Goal: Task Accomplishment & Management: Manage account settings

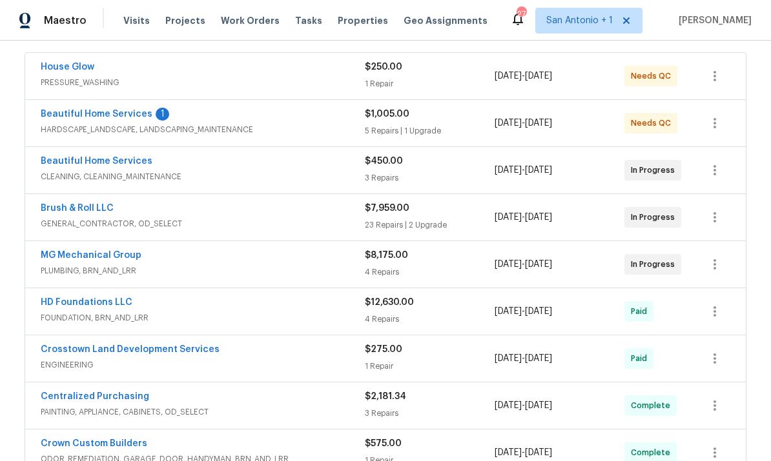
scroll to position [236, 0]
click at [104, 117] on link "Beautiful Home Services" at bounding box center [97, 113] width 112 height 9
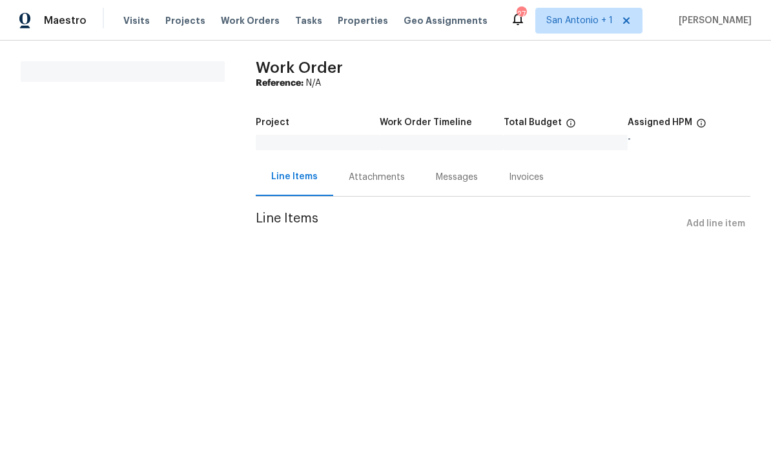
click at [360, 185] on div "Attachments" at bounding box center [376, 177] width 87 height 38
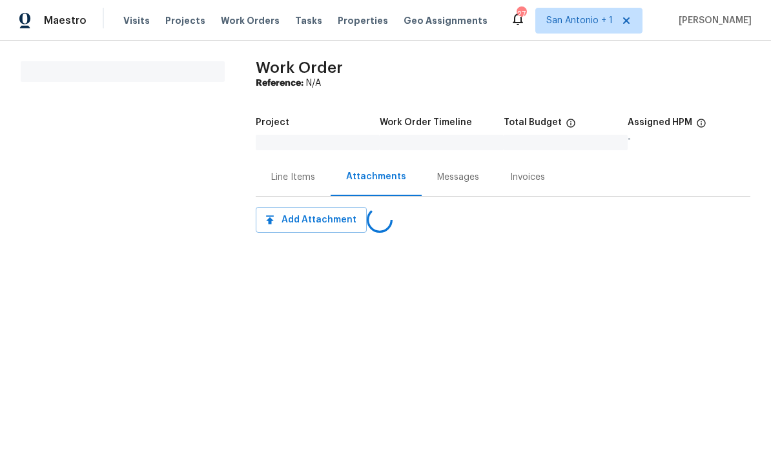
click at [453, 177] on div "Messages" at bounding box center [458, 177] width 42 height 13
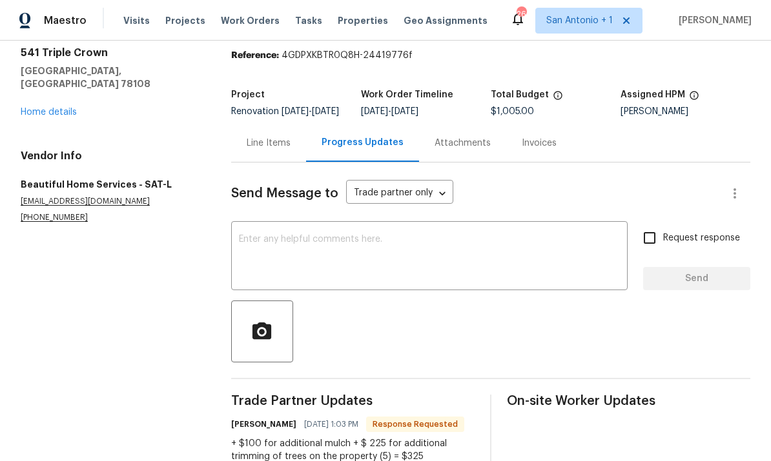
scroll to position [43, 0]
click at [277, 150] on div "Line Items" at bounding box center [269, 143] width 44 height 13
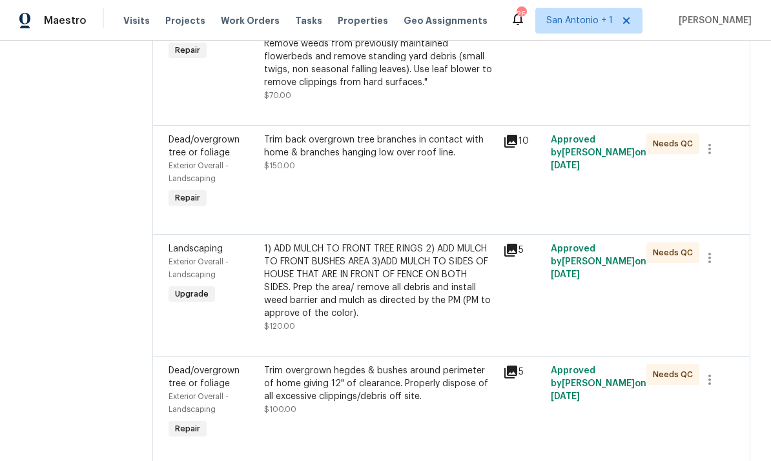
scroll to position [528, 0]
click at [373, 328] on div "1) ADD MULCH TO FRONT TREE RINGS 2) ADD MULCH TO FRONT BUSHES AREA 3)ADD MULCH …" at bounding box center [379, 288] width 231 height 90
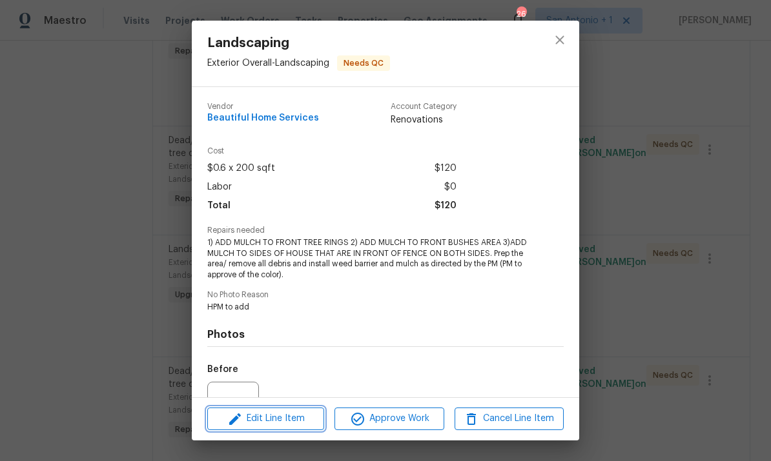
click at [293, 423] on span "Edit Line Item" at bounding box center [265, 419] width 109 height 16
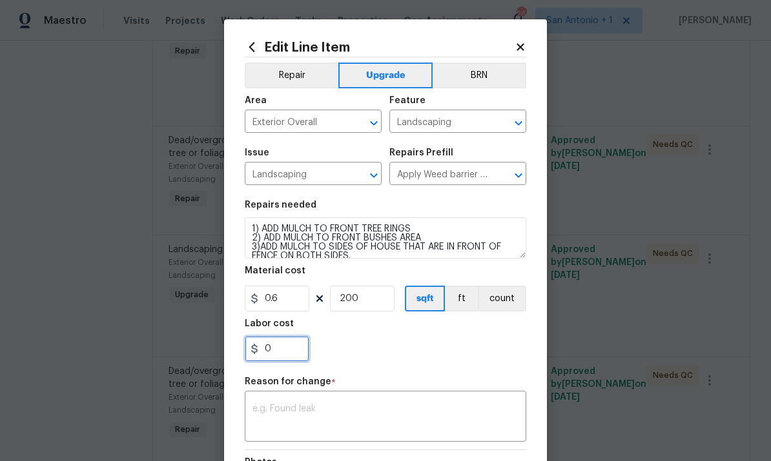
click at [288, 354] on input "0" at bounding box center [277, 349] width 65 height 26
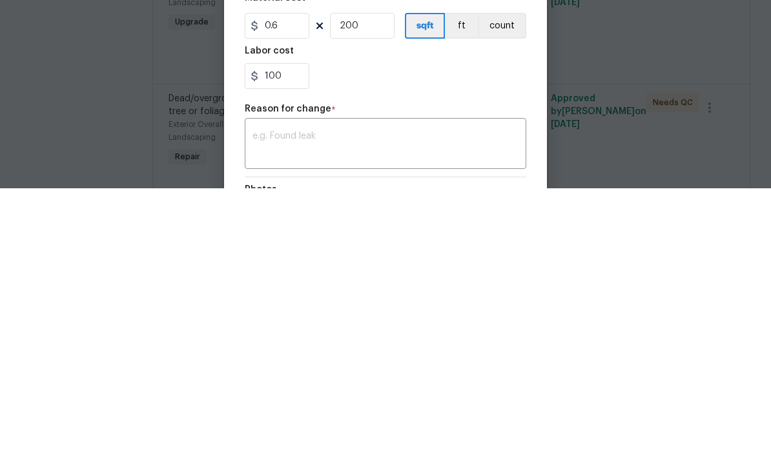
scroll to position [48, 0]
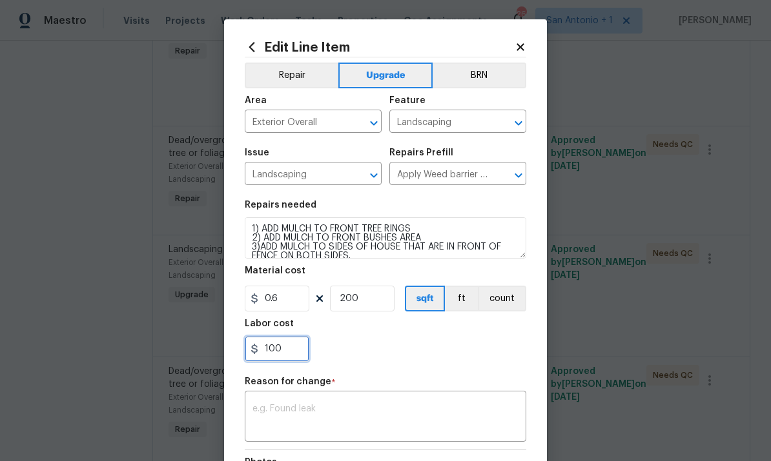
type input "100"
click at [387, 423] on textarea at bounding box center [385, 418] width 266 height 27
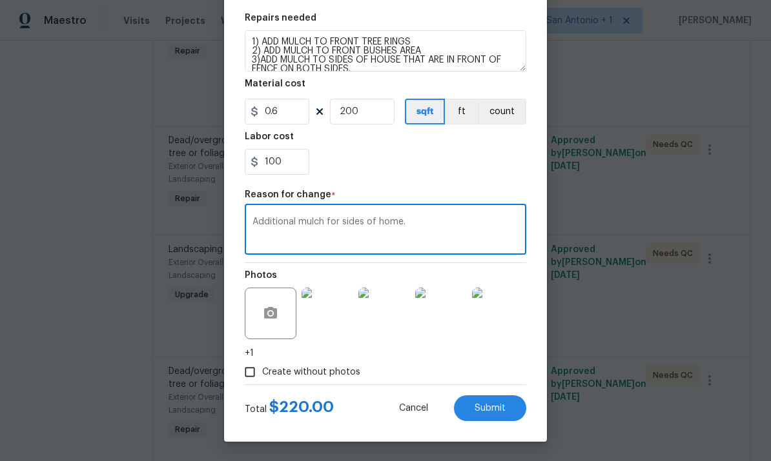
scroll to position [190, 0]
type textarea "Additional mulch for sides of home."
click at [495, 408] on span "Submit" at bounding box center [489, 409] width 31 height 10
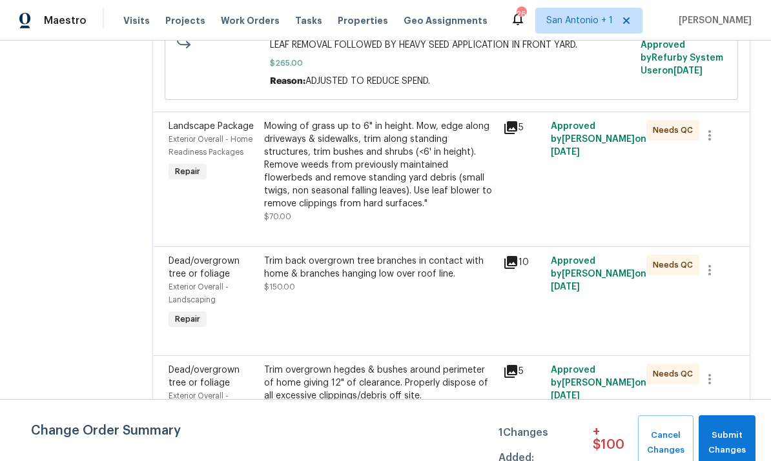
scroll to position [633, 0]
click at [343, 327] on div "Trim back overgrown tree branches in contact with home & branches hanging low o…" at bounding box center [379, 294] width 239 height 85
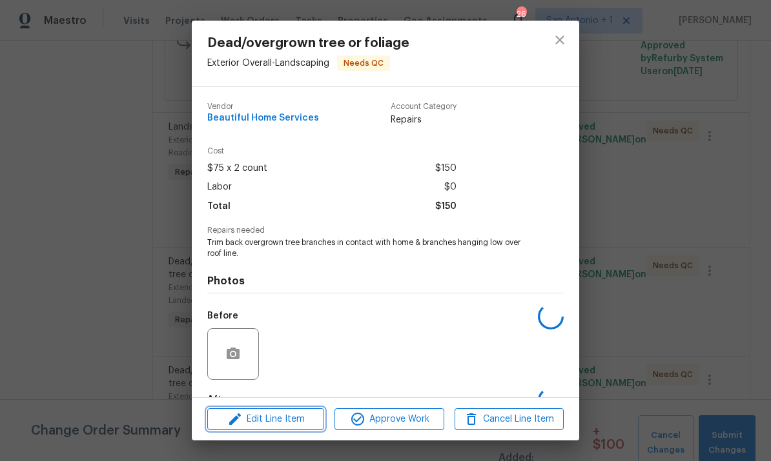
click at [281, 429] on button "Edit Line Item" at bounding box center [265, 419] width 117 height 23
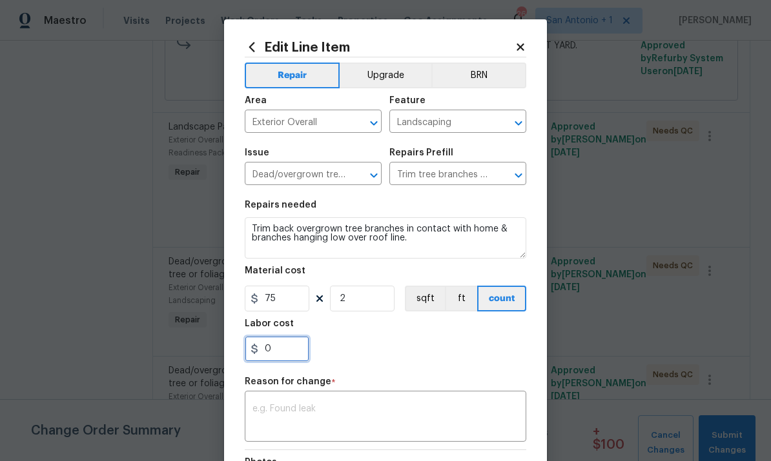
click at [291, 362] on input "0" at bounding box center [277, 349] width 65 height 26
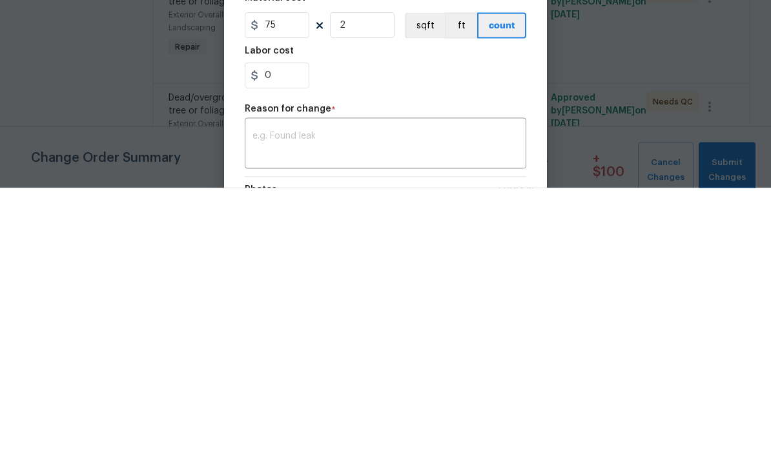
scroll to position [48, 0]
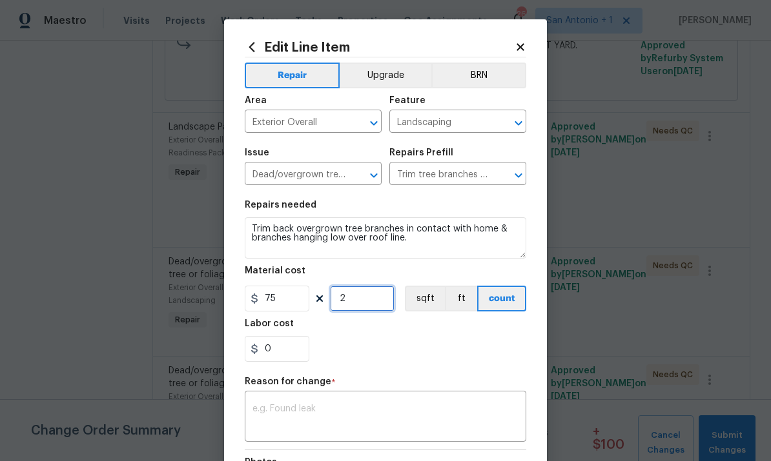
click at [364, 305] on input "2" at bounding box center [362, 299] width 65 height 26
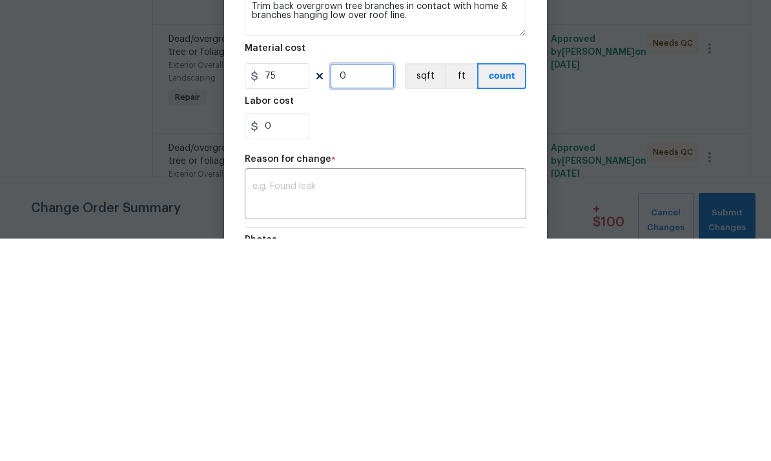
type input "3"
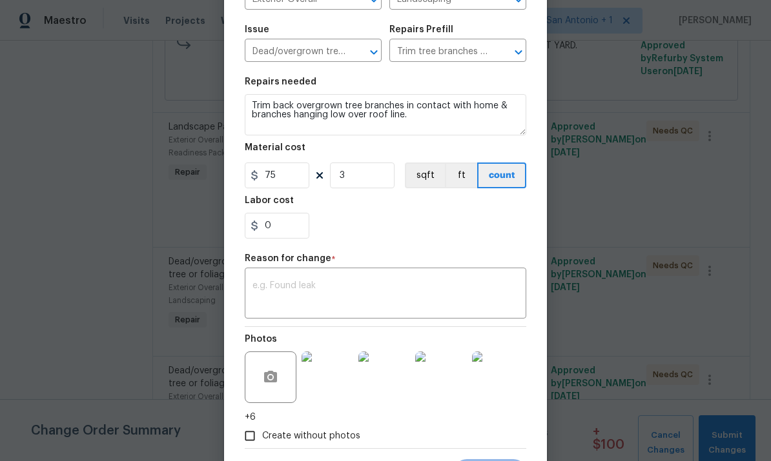
scroll to position [123, 0]
click at [263, 285] on textarea at bounding box center [385, 294] width 266 height 27
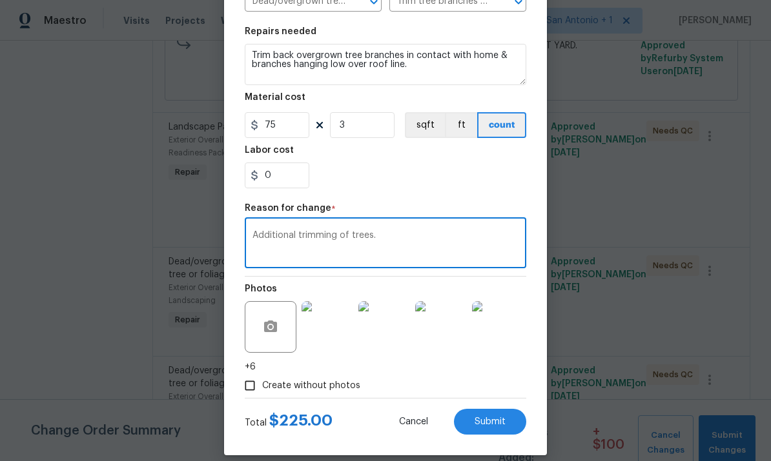
scroll to position [162, 0]
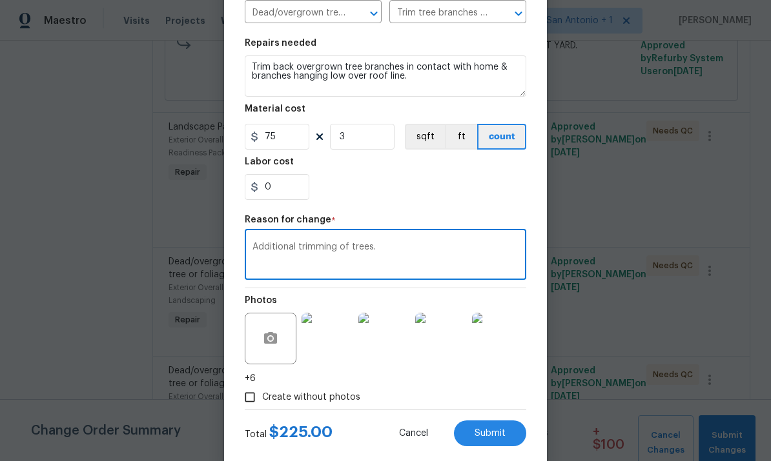
type textarea "Additional trimming of trees."
click at [347, 137] on input "3" at bounding box center [362, 137] width 65 height 26
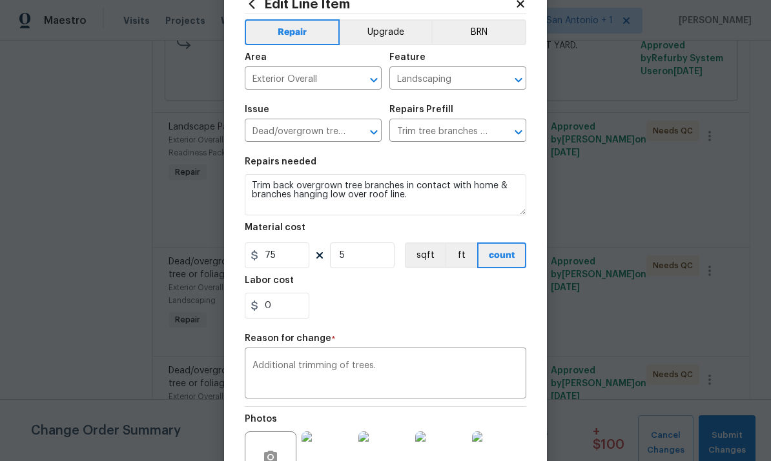
scroll to position [41, 0]
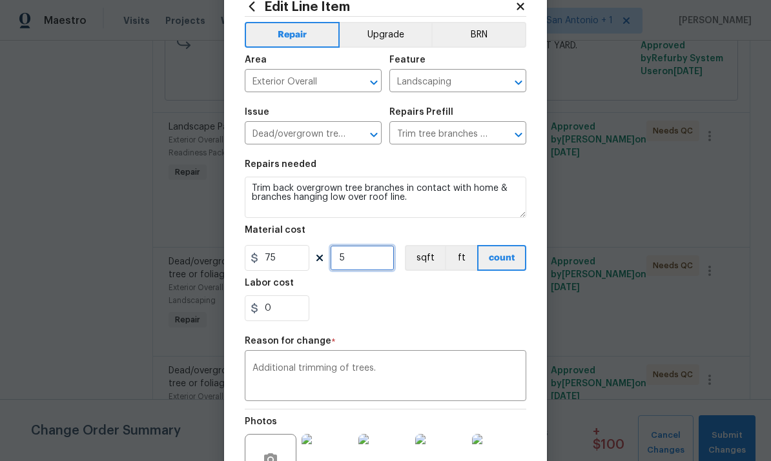
click at [353, 263] on input "5" at bounding box center [362, 258] width 65 height 26
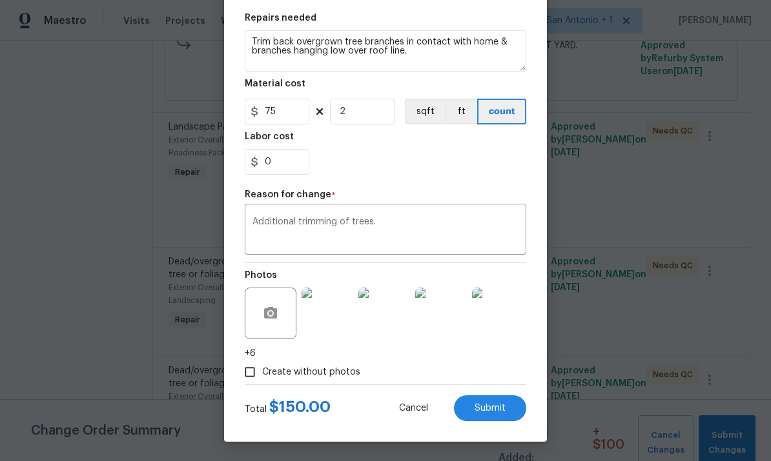
scroll to position [190, 0]
click at [349, 110] on input "2" at bounding box center [362, 112] width 65 height 26
click at [501, 409] on span "Submit" at bounding box center [489, 409] width 31 height 10
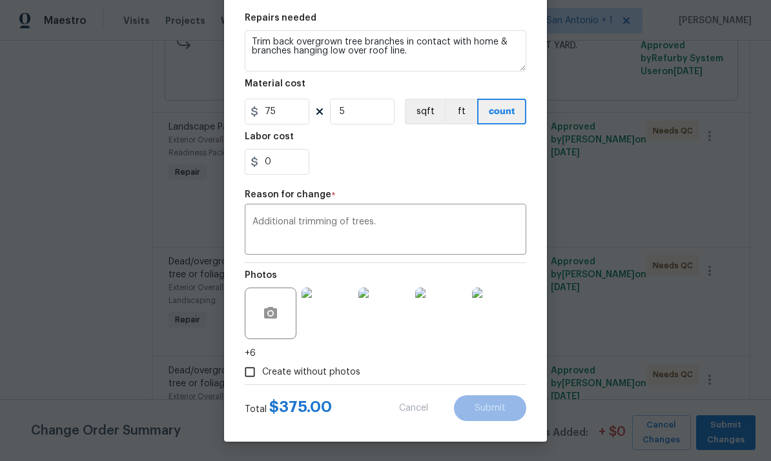
type input "2"
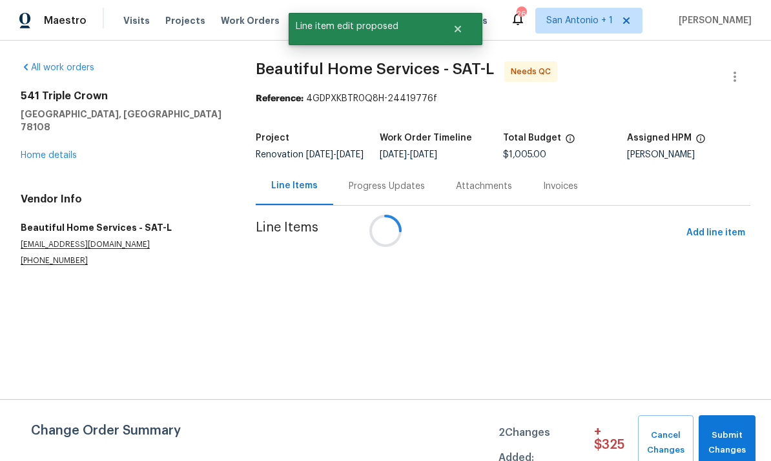
scroll to position [0, 0]
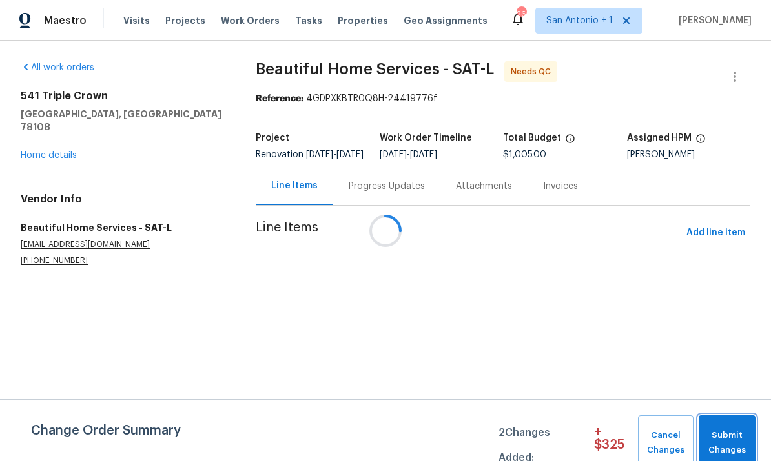
click at [538, 432] on span "Submit Changes" at bounding box center [727, 443] width 44 height 30
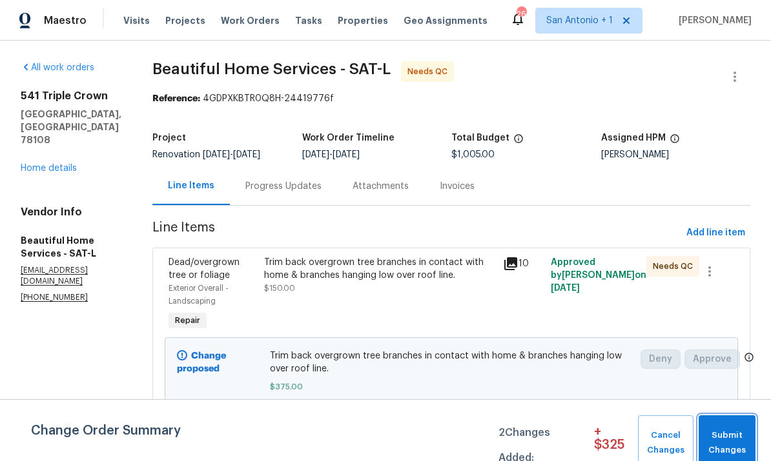
click at [538, 432] on span "Submit Changes" at bounding box center [727, 443] width 44 height 30
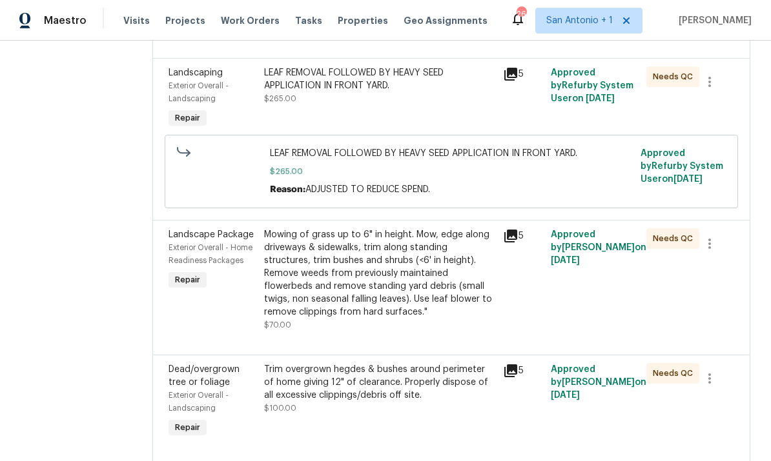
scroll to position [712, 0]
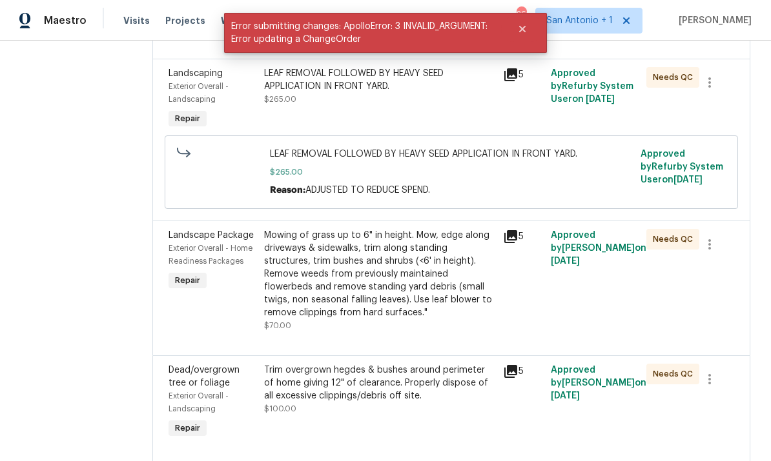
click at [374, 319] on div "Mowing of grass up to 6" in height. Mow, edge along driveways & sidewalks, trim…" at bounding box center [379, 274] width 231 height 90
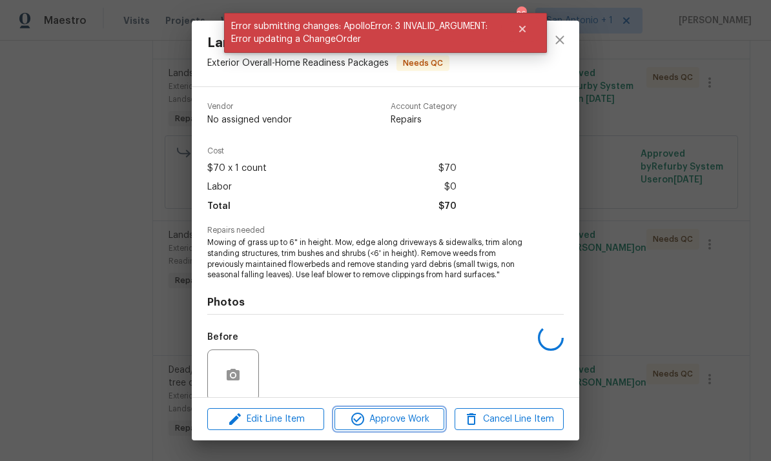
click at [383, 425] on span "Approve Work" at bounding box center [388, 420] width 101 height 16
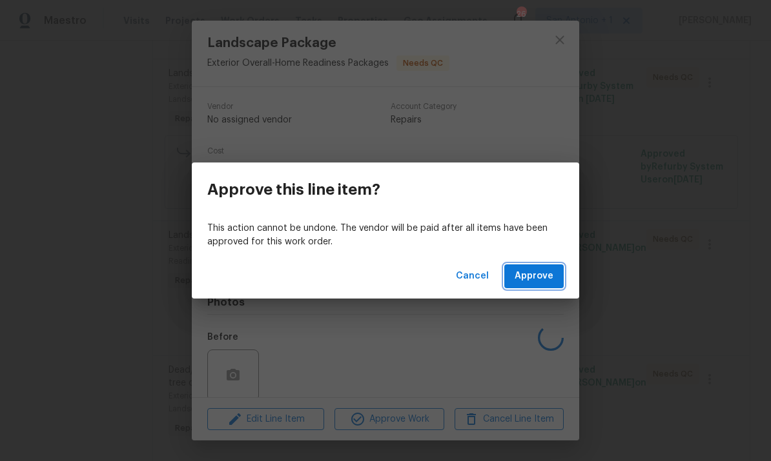
click at [538, 276] on span "Approve" at bounding box center [533, 276] width 39 height 16
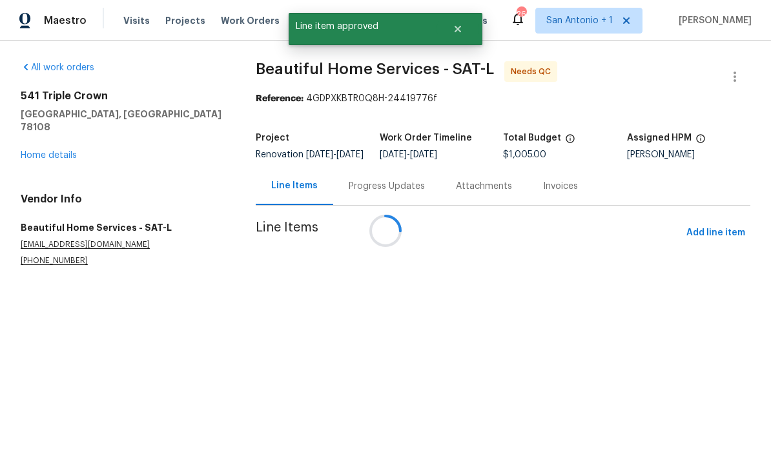
scroll to position [0, 0]
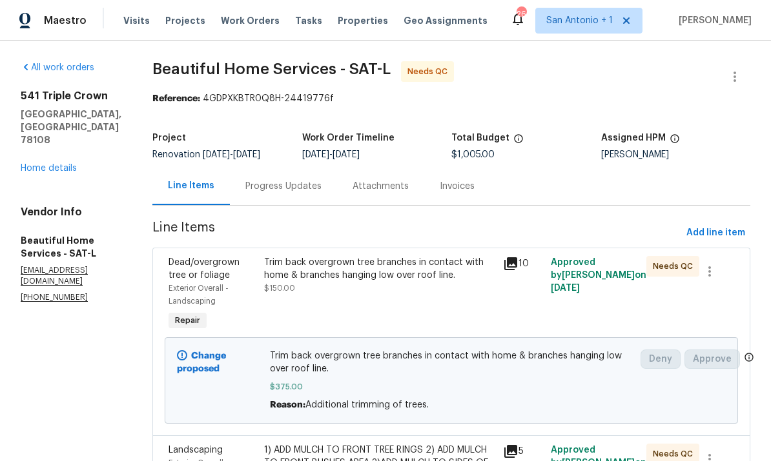
click at [50, 164] on link "Home details" at bounding box center [49, 168] width 56 height 9
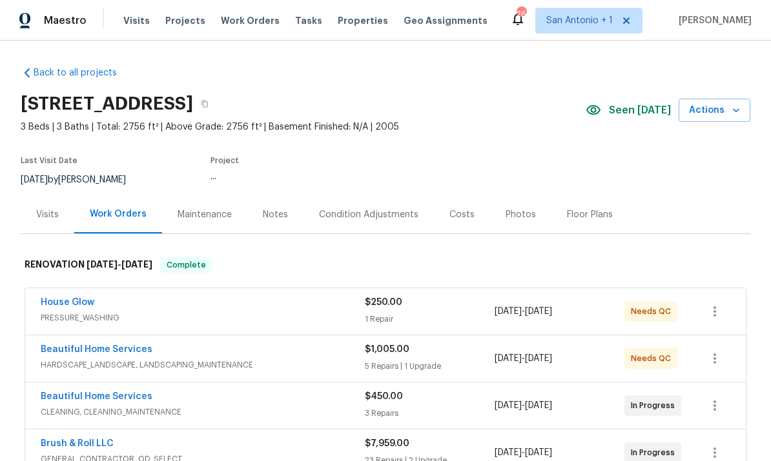
click at [513, 218] on div "Photos" at bounding box center [520, 214] width 30 height 13
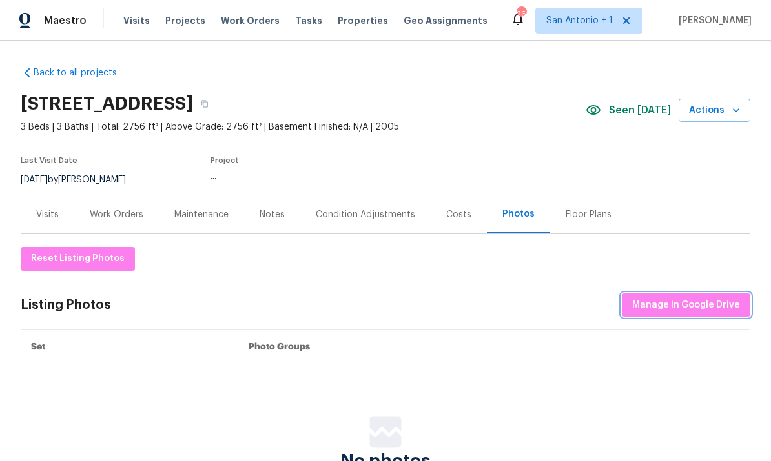
click at [538, 309] on span "Manage in Google Drive" at bounding box center [686, 305] width 108 height 16
